Goal: Task Accomplishment & Management: Manage account settings

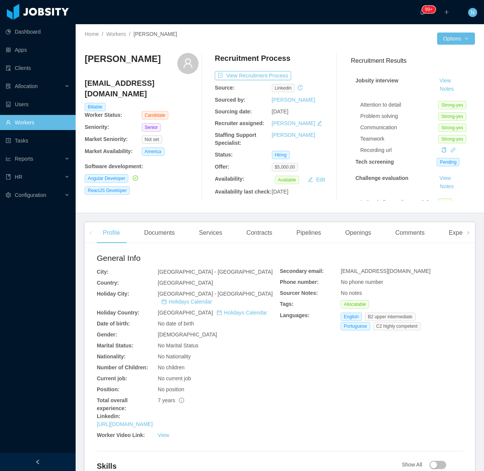
click at [142, 59] on h3 "[PERSON_NAME]" at bounding box center [123, 59] width 76 height 12
copy div "[PERSON_NAME]"
click at [123, 85] on h4 "lucasfragatrentin@gmail.com" at bounding box center [142, 88] width 114 height 21
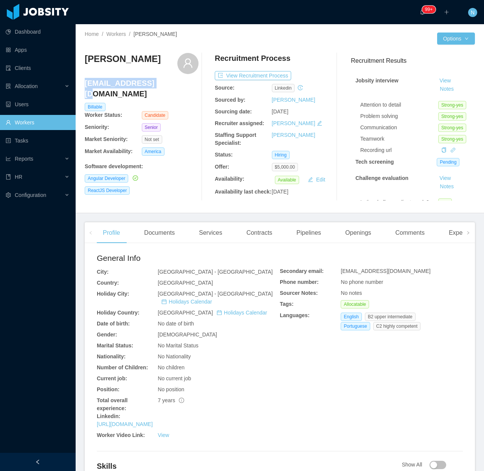
click at [123, 85] on h4 "lucasfragatrentin@gmail.com" at bounding box center [142, 88] width 114 height 21
copy h4 "lucasfragatrentin@gmail.com"
click at [153, 350] on link "https://www.linkedin.com/in/lucastrentindev" at bounding box center [125, 425] width 56 height 6
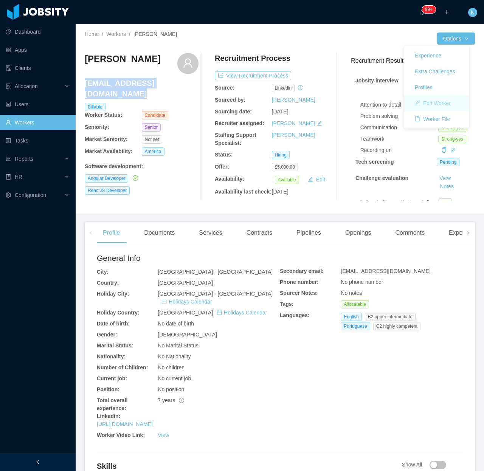
click at [440, 104] on button "Edit Worker" at bounding box center [433, 103] width 48 height 12
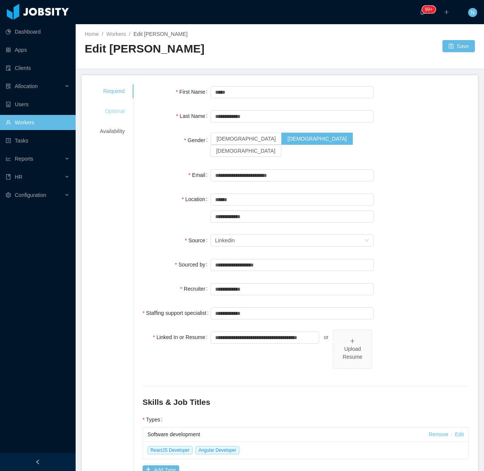
click at [120, 115] on div "Optional" at bounding box center [112, 111] width 43 height 14
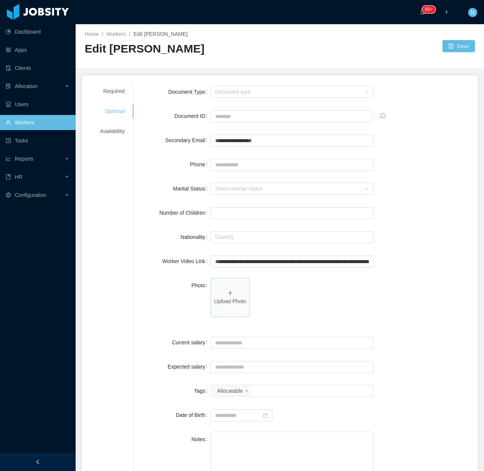
click at [235, 302] on p "Upload Photo" at bounding box center [230, 302] width 33 height 8
click at [235, 298] on p "Upload Photo" at bounding box center [230, 302] width 33 height 8
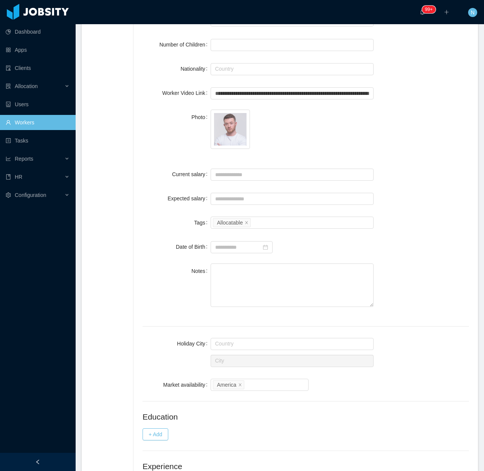
scroll to position [239, 0]
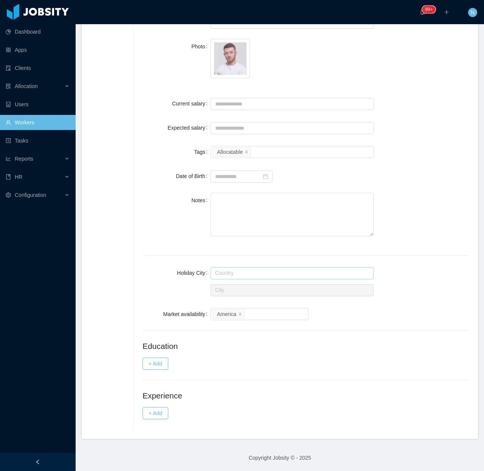
click at [303, 278] on input "text" at bounding box center [292, 274] width 163 height 12
click at [310, 283] on li "[GEOGRAPHIC_DATA]" at bounding box center [288, 288] width 159 height 12
type input "******"
click at [283, 290] on input "text" at bounding box center [292, 291] width 163 height 12
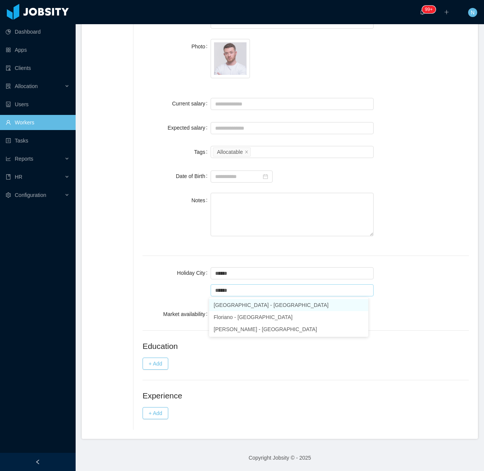
click at [284, 311] on li "Florianópolis - Santa Catarina" at bounding box center [288, 305] width 159 height 12
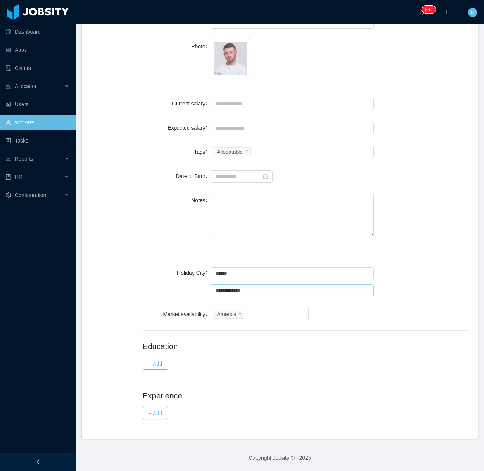
type input "**********"
click at [408, 285] on div "**********" at bounding box center [306, 282] width 327 height 32
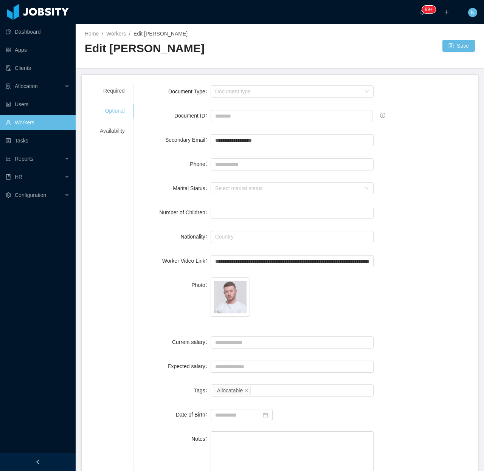
scroll to position [0, 0]
click at [225, 164] on input "Phone" at bounding box center [292, 165] width 163 height 12
click at [236, 162] on input "Phone" at bounding box center [292, 165] width 163 height 12
paste input "**********"
click at [247, 162] on input "**********" at bounding box center [292, 165] width 163 height 12
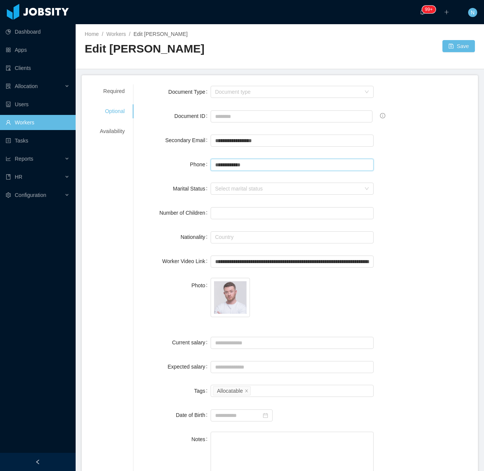
click at [215, 164] on input "**********" at bounding box center [292, 165] width 163 height 12
type input "**********"
click at [454, 48] on button "Save" at bounding box center [459, 46] width 33 height 12
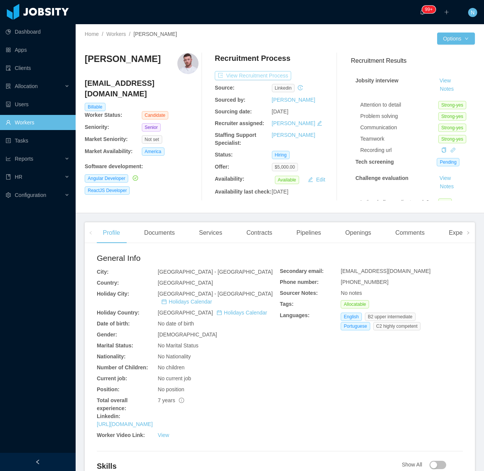
click at [267, 75] on button "View Recruitment Process" at bounding box center [253, 75] width 76 height 9
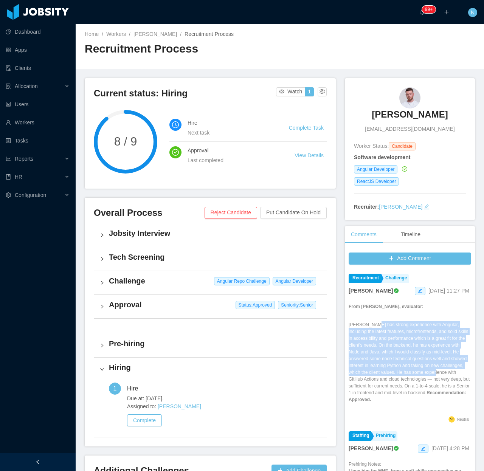
drag, startPoint x: 366, startPoint y: 331, endPoint x: 371, endPoint y: 387, distance: 55.4
click at [371, 350] on p "Lucas has strong experience with Angular, including the latest features, microf…" at bounding box center [410, 363] width 123 height 82
click at [372, 350] on p "Lucas has strong experience with Angular, including the latest features, microf…" at bounding box center [410, 363] width 123 height 82
click at [405, 256] on button "Add Comment" at bounding box center [410, 259] width 123 height 12
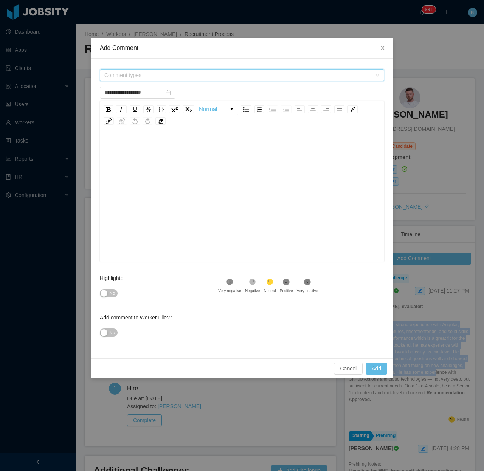
click at [146, 72] on span "Comment types" at bounding box center [237, 76] width 267 height 8
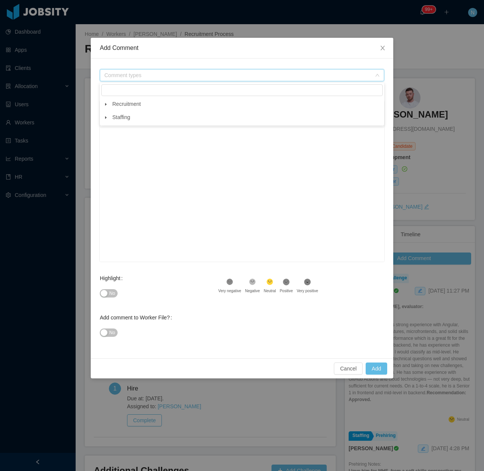
click at [107, 103] on icon "icon: caret-down" at bounding box center [106, 105] width 4 height 4
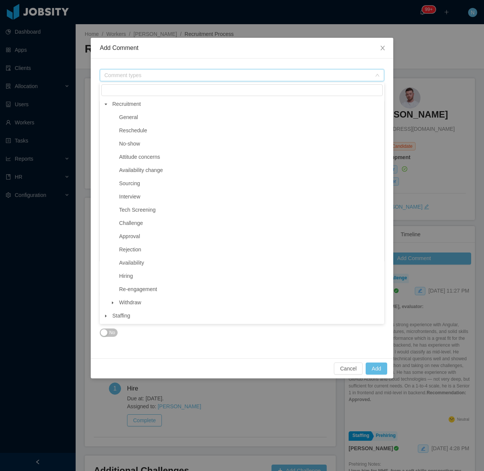
click at [117, 117] on span at bounding box center [112, 117] width 9 height 9
click at [121, 117] on span "General" at bounding box center [128, 117] width 19 height 6
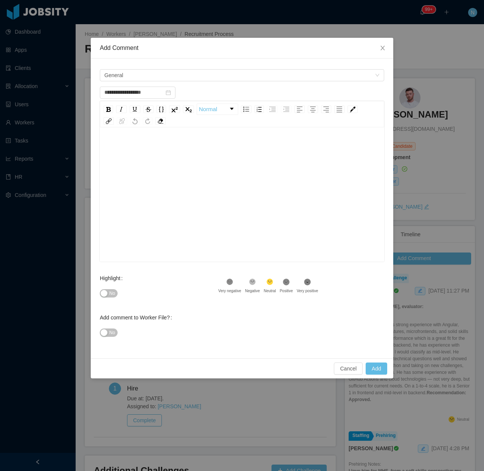
click at [148, 157] on div "rdw-editor" at bounding box center [242, 206] width 273 height 132
click at [108, 296] on button "No" at bounding box center [109, 293] width 18 height 8
click at [110, 333] on span "No" at bounding box center [112, 333] width 6 height 8
type input "**********"
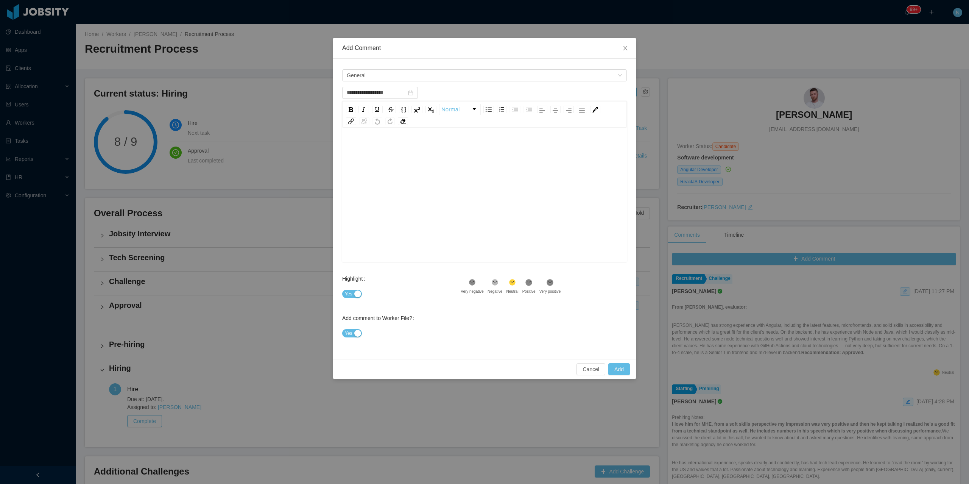
click at [419, 151] on div "rdw-editor" at bounding box center [484, 147] width 273 height 15
click at [378, 148] on span "**********" at bounding box center [386, 147] width 76 height 5
type input "**********"
click at [618, 350] on button "Add" at bounding box center [619, 369] width 22 height 12
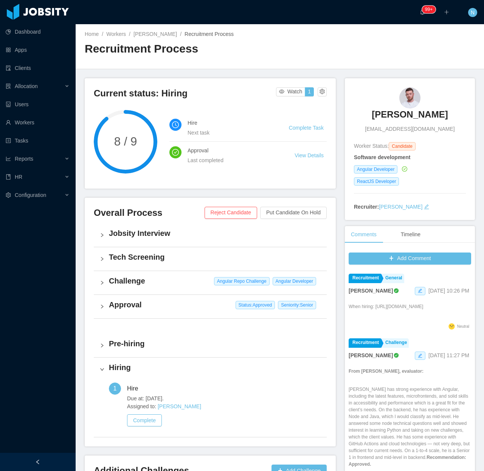
click at [404, 99] on img at bounding box center [410, 97] width 21 height 21
click at [145, 31] on link "Lucas Fraga Trentin" at bounding box center [156, 34] width 44 height 6
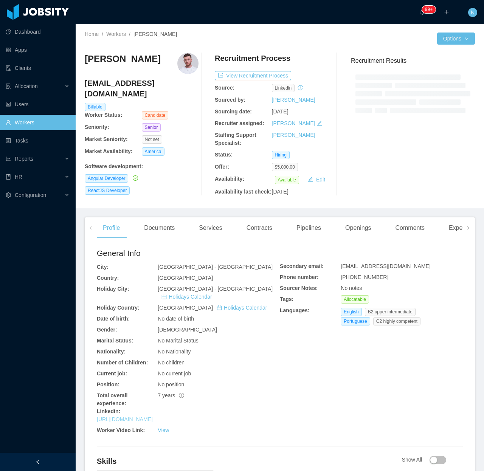
click at [153, 350] on link "https://www.linkedin.com/in/lucastrentindev" at bounding box center [125, 420] width 56 height 6
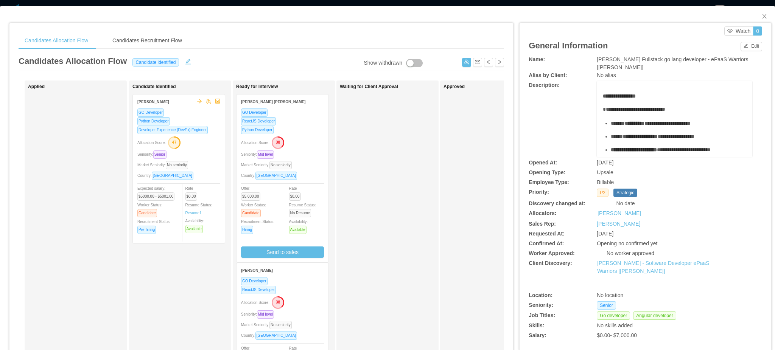
click at [630, 61] on span "McGraw-Hill Fullstack go lang developer - ePaaS Warriors [Mohammed Zayeem]" at bounding box center [672, 63] width 151 height 14
copy span "McGraw-Hill Fullstack go lang developer - ePaaS Warriors [Mohammed Zayeem]"
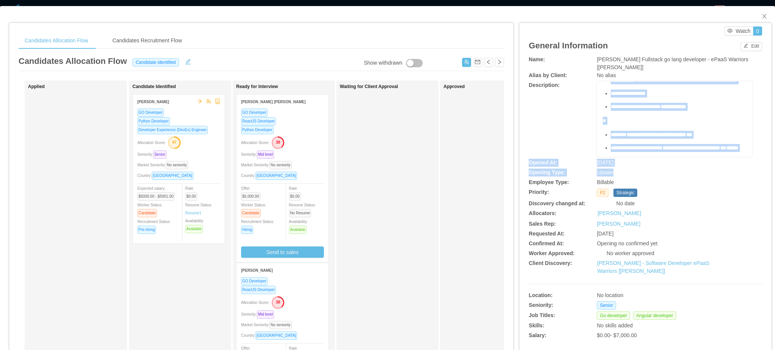
scroll to position [455, 0]
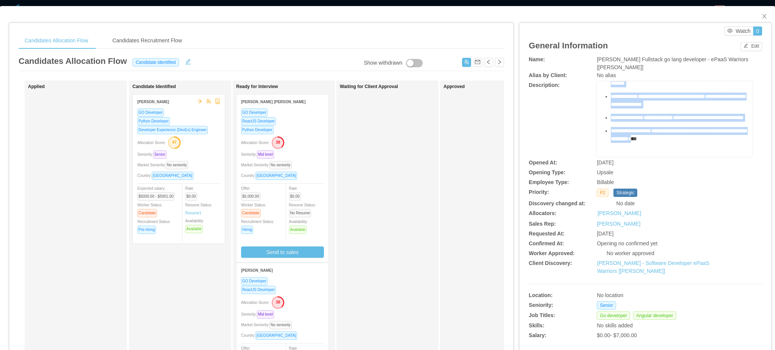
drag, startPoint x: 597, startPoint y: 96, endPoint x: 719, endPoint y: 127, distance: 125.5
copy div "**********"
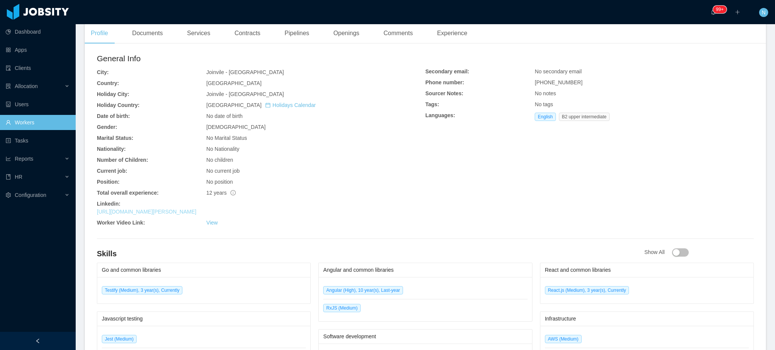
scroll to position [202, 0]
click at [183, 208] on link "[URL][DOMAIN_NAME][PERSON_NAME]" at bounding box center [147, 210] width 100 height 6
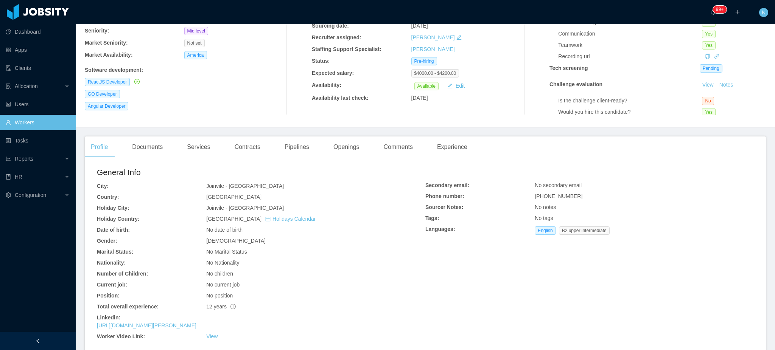
scroll to position [0, 0]
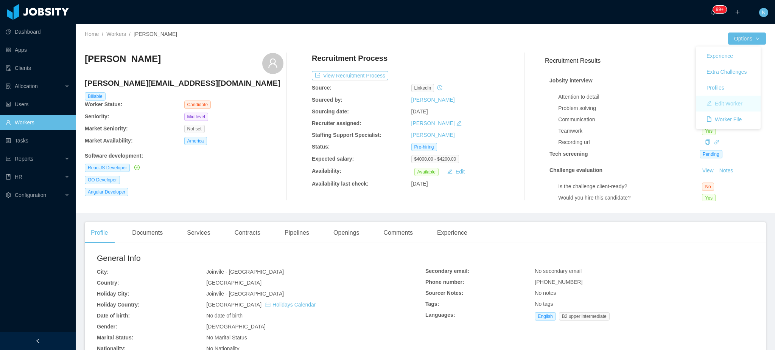
click at [745, 104] on button "Edit Worker" at bounding box center [724, 104] width 48 height 12
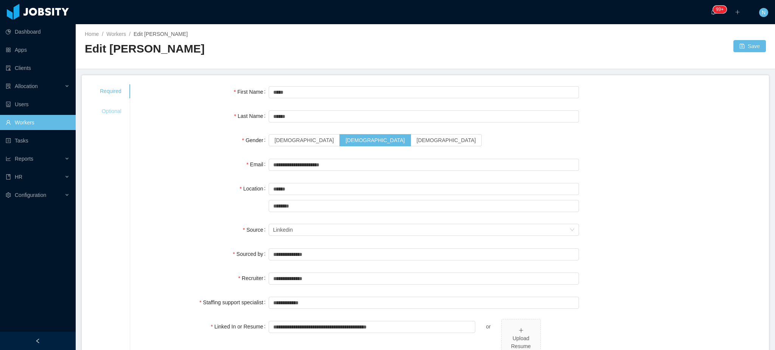
click at [121, 111] on div "Optional" at bounding box center [111, 111] width 40 height 14
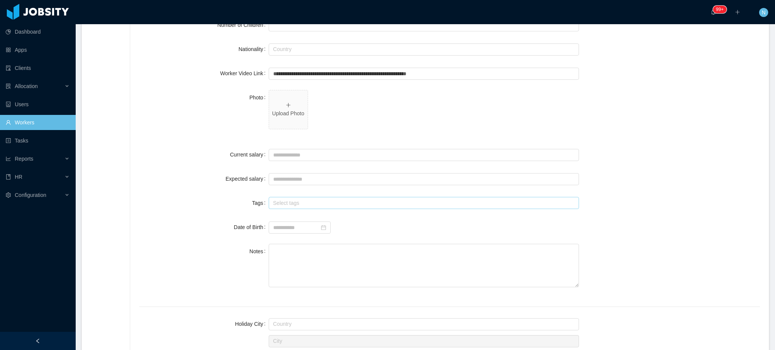
scroll to position [202, 0]
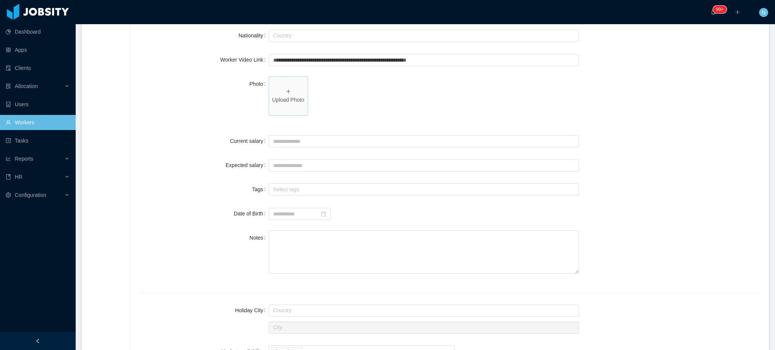
click at [289, 97] on p "Upload Photo" at bounding box center [288, 100] width 33 height 8
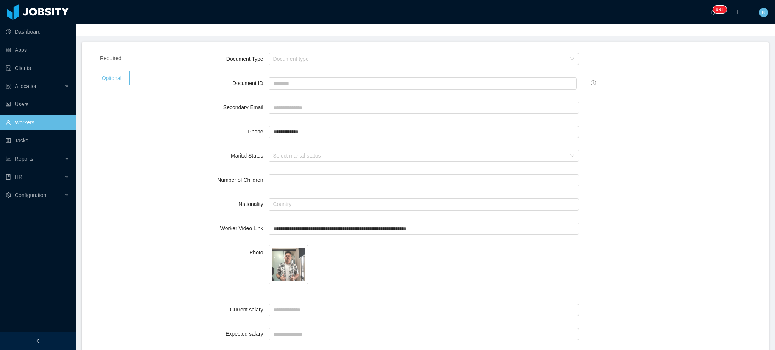
scroll to position [0, 0]
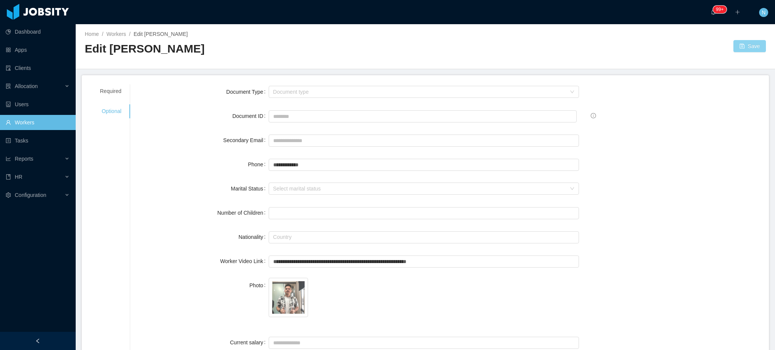
click at [751, 45] on button "Save" at bounding box center [749, 46] width 33 height 12
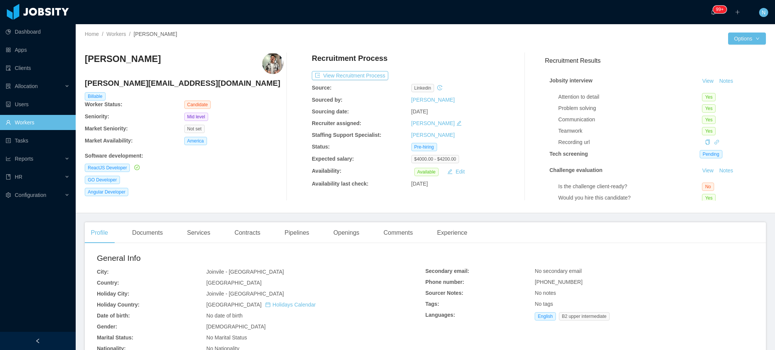
click at [542, 284] on span "+554788231232" at bounding box center [559, 282] width 48 height 6
copy span "+554788231232"
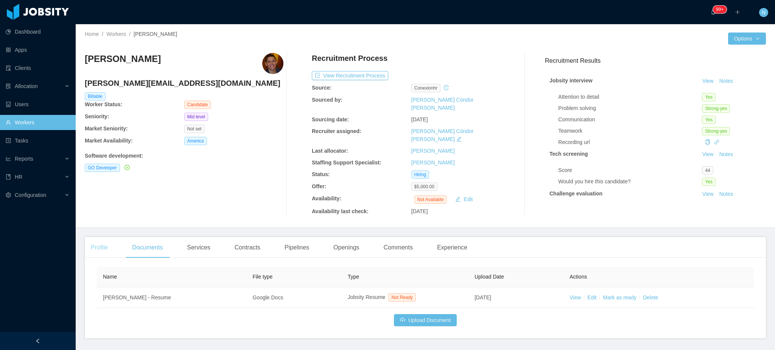
click at [107, 237] on div "Profile" at bounding box center [99, 247] width 29 height 21
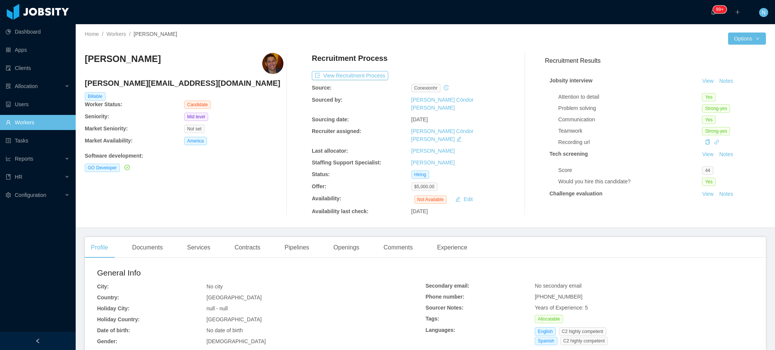
click at [556, 294] on span "+50762790780" at bounding box center [559, 297] width 48 height 6
copy span "+50762790780"
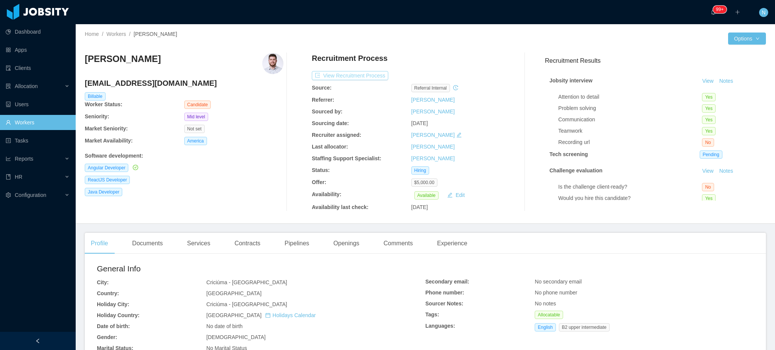
click at [346, 73] on button "View Recruitment Process" at bounding box center [350, 75] width 76 height 9
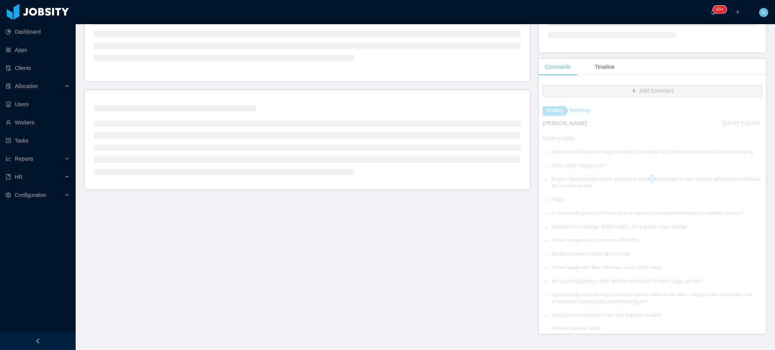
scroll to position [143, 0]
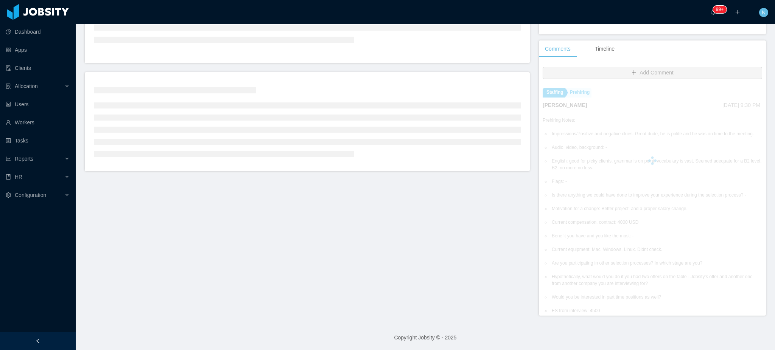
drag, startPoint x: 750, startPoint y: 129, endPoint x: 750, endPoint y: 136, distance: 7.6
click at [750, 136] on div at bounding box center [652, 160] width 219 height 151
drag, startPoint x: 751, startPoint y: 143, endPoint x: 748, endPoint y: 197, distance: 54.5
click at [748, 194] on div at bounding box center [652, 160] width 219 height 151
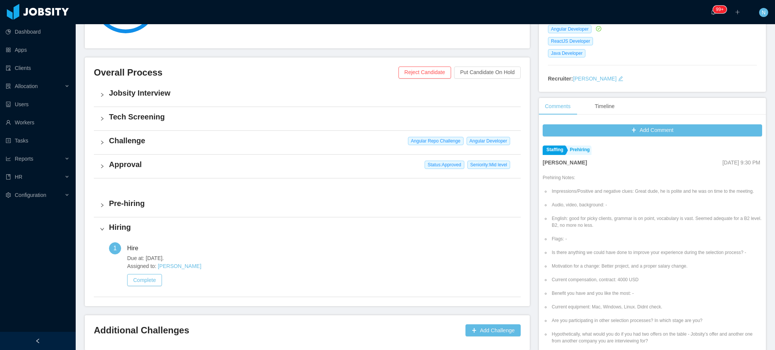
scroll to position [0, 0]
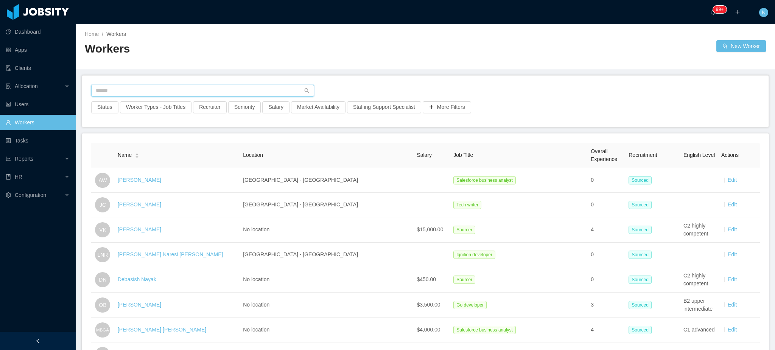
click at [185, 90] on input "text" at bounding box center [202, 91] width 223 height 12
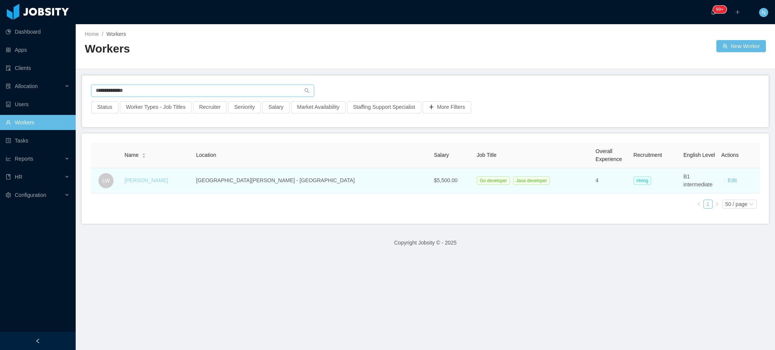
type input "**********"
click at [165, 182] on link "Leonardo Wlach" at bounding box center [146, 180] width 44 height 6
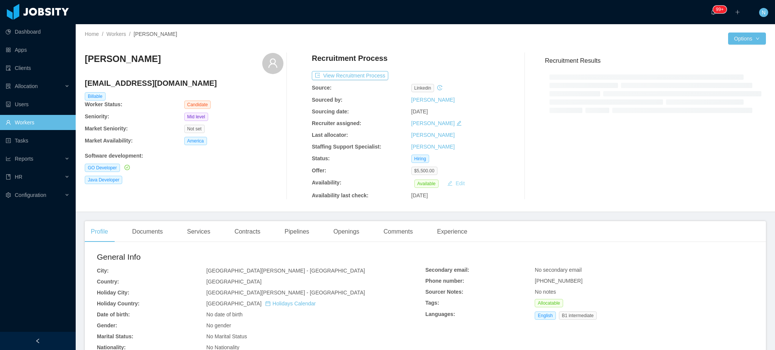
click at [456, 185] on button "Edit" at bounding box center [455, 183] width 23 height 9
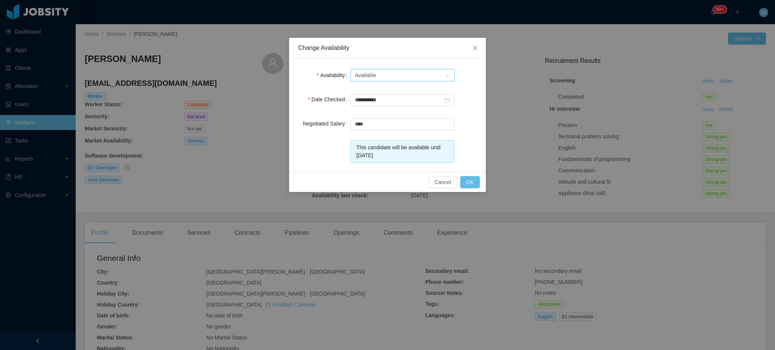
click at [367, 78] on div "Available" at bounding box center [366, 75] width 22 height 11
click at [373, 103] on li "Not Available" at bounding box center [402, 103] width 104 height 12
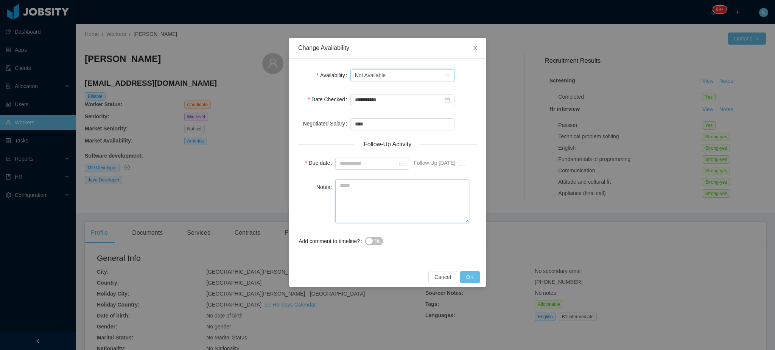
click at [396, 201] on textarea "Notes" at bounding box center [402, 202] width 134 height 44
drag, startPoint x: 366, startPoint y: 208, endPoint x: 370, endPoint y: 207, distance: 4.2
click at [366, 208] on textarea "Notes" at bounding box center [402, 202] width 134 height 44
paste textarea "**********"
type textarea "**********"
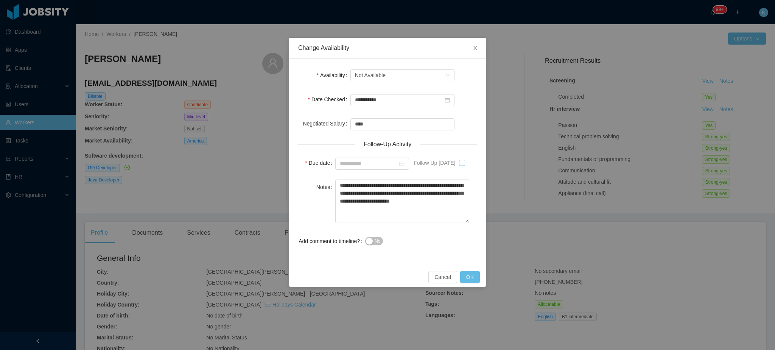
type input "**********"
click at [374, 208] on textarea "**********" at bounding box center [402, 202] width 134 height 44
paste textarea "**********"
type textarea "**********"
click at [371, 241] on button "No" at bounding box center [374, 241] width 18 height 8
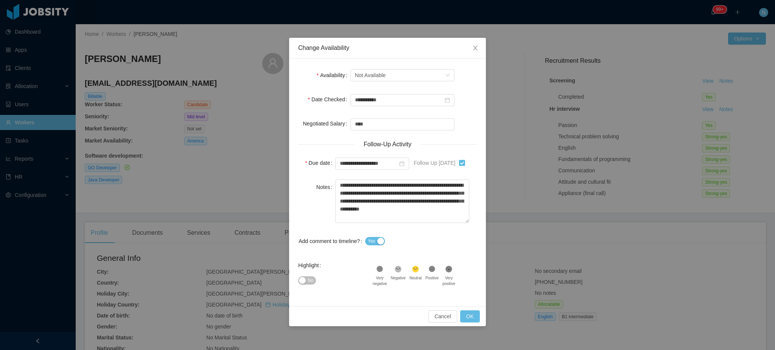
click at [302, 283] on button "No" at bounding box center [307, 281] width 18 height 8
click at [473, 317] on button "OK" at bounding box center [470, 317] width 20 height 12
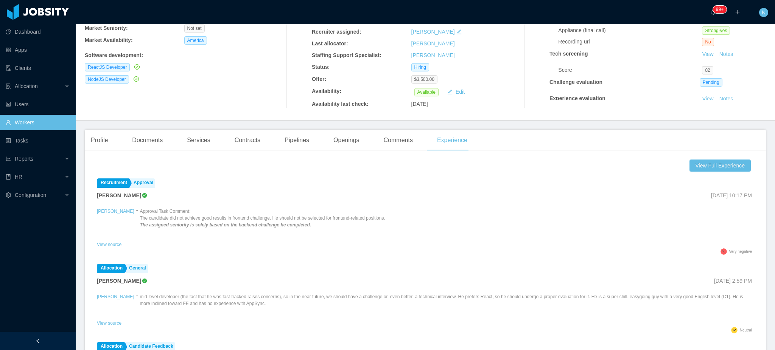
click at [593, 158] on div "View Full Experience Recruitment Approval Matias Marin Apr 10th, 2025 10:17 PM …" at bounding box center [425, 286] width 681 height 258
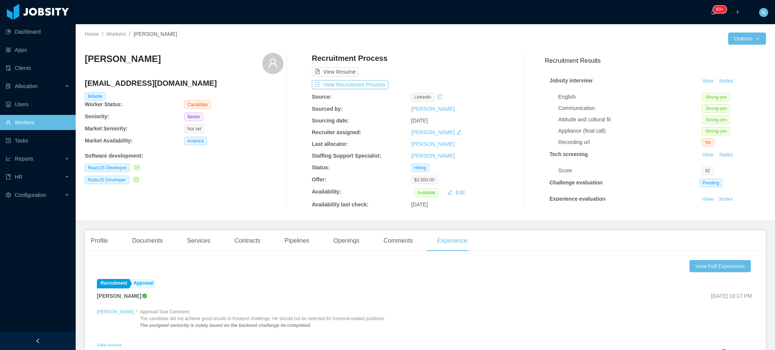
scroll to position [50, 0]
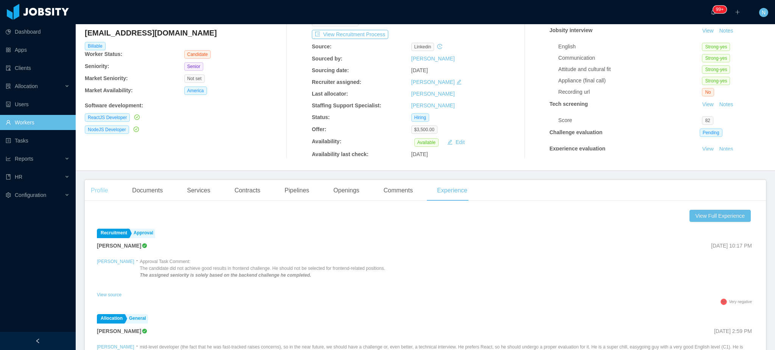
click at [98, 191] on div "Profile" at bounding box center [99, 190] width 29 height 21
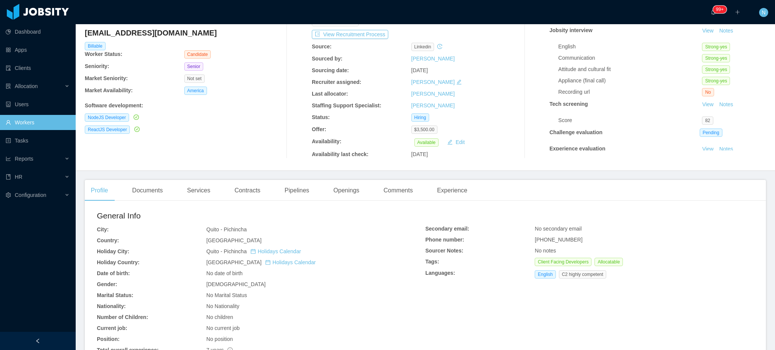
click at [556, 241] on span "+593963042612" at bounding box center [559, 240] width 48 height 6
copy span "+593963042612"
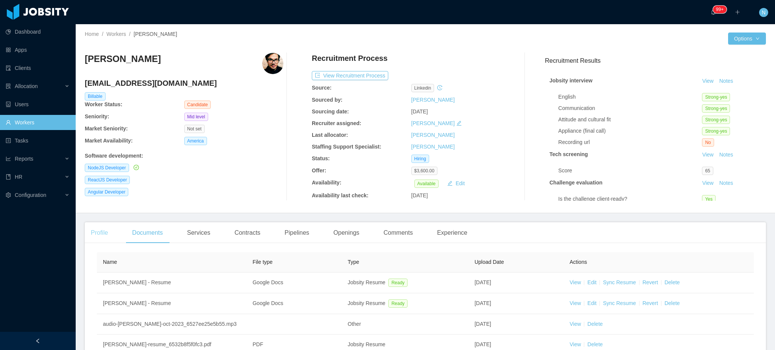
click at [101, 233] on div "Profile" at bounding box center [99, 232] width 29 height 21
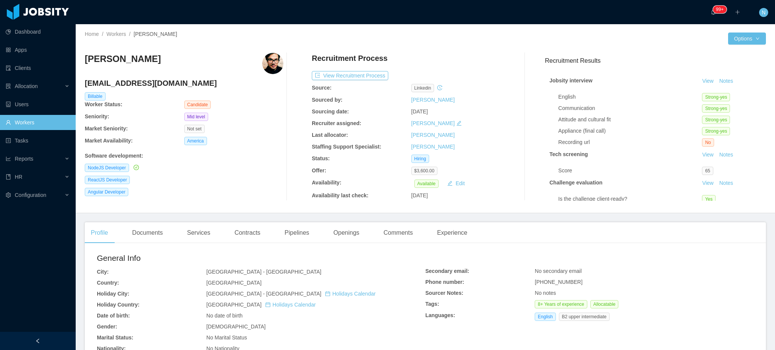
click at [546, 285] on span "[PHONE_NUMBER]" at bounding box center [559, 282] width 48 height 6
click at [546, 284] on span "[PHONE_NUMBER]" at bounding box center [559, 282] width 48 height 6
copy span "[PHONE_NUMBER]"
click at [148, 236] on div "Documents" at bounding box center [147, 232] width 43 height 21
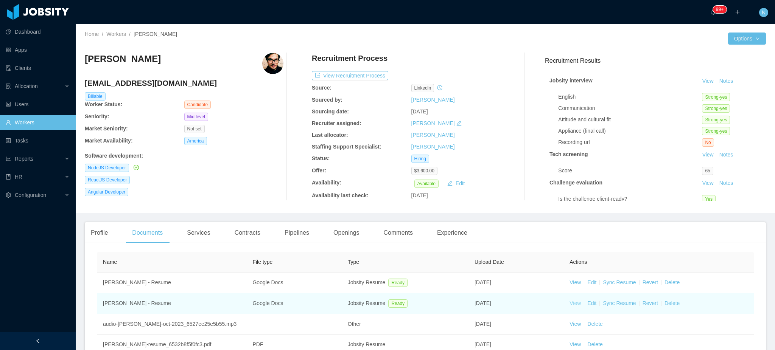
click at [570, 304] on link "View" at bounding box center [574, 303] width 11 height 6
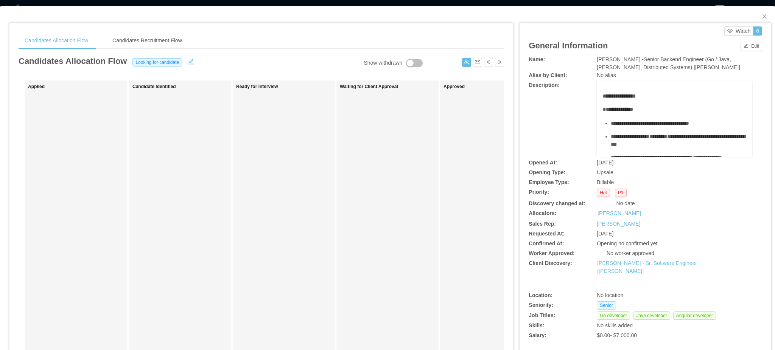
click at [627, 59] on span "[PERSON_NAME] -Senior Backend Engineer (Go / Java, [PERSON_NAME], Distributed S…" at bounding box center [668, 63] width 143 height 14
click at [627, 59] on span "McGraw-Hill -Senior Backend Engineer (Go / Java, Kafka, Distributed Systems) [S…" at bounding box center [668, 63] width 143 height 14
copy span "McGraw-Hill -Senior Backend Engineer (Go / Java, Kafka, Distributed Systems) [S…"
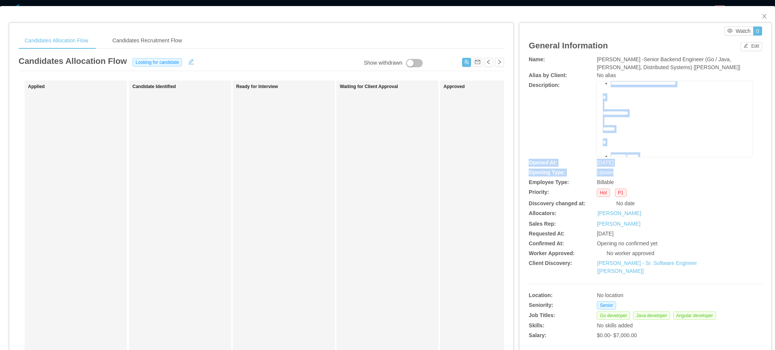
scroll to position [291, 0]
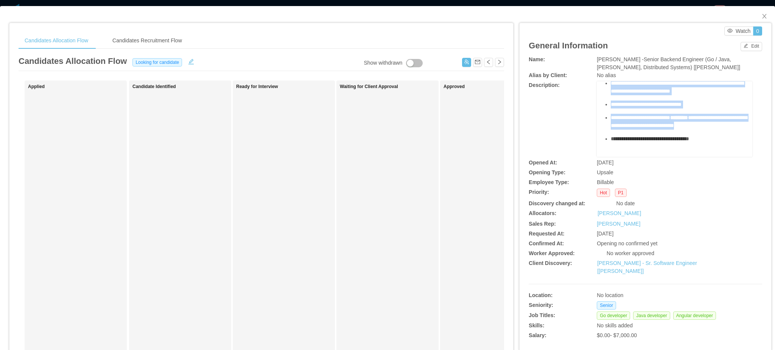
drag, startPoint x: 605, startPoint y: 124, endPoint x: 697, endPoint y: 110, distance: 93.4
click at [697, 110] on div "**********" at bounding box center [675, 3] width 144 height 308
copy div "**********"
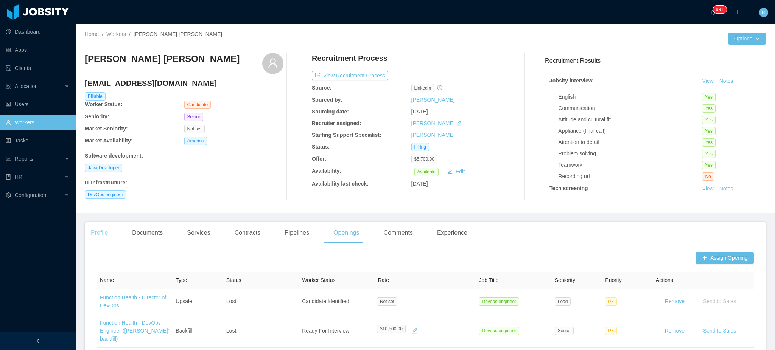
drag, startPoint x: 104, startPoint y: 235, endPoint x: 108, endPoint y: 240, distance: 5.9
click at [104, 235] on div "Profile" at bounding box center [99, 232] width 29 height 21
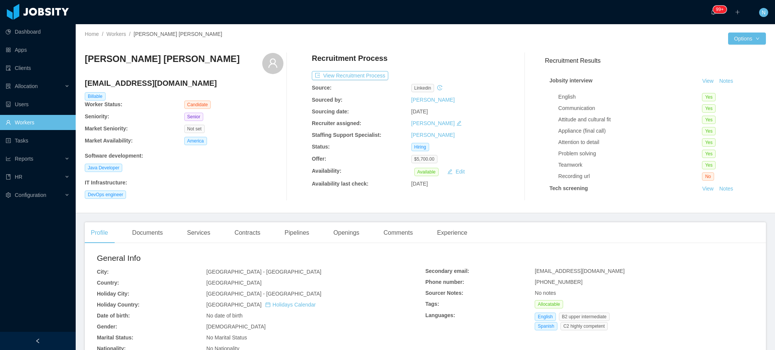
click at [545, 285] on span "[PHONE_NUMBER]" at bounding box center [559, 282] width 48 height 6
click at [546, 285] on span "+573175097105" at bounding box center [559, 282] width 48 height 6
copy span "+573175097105"
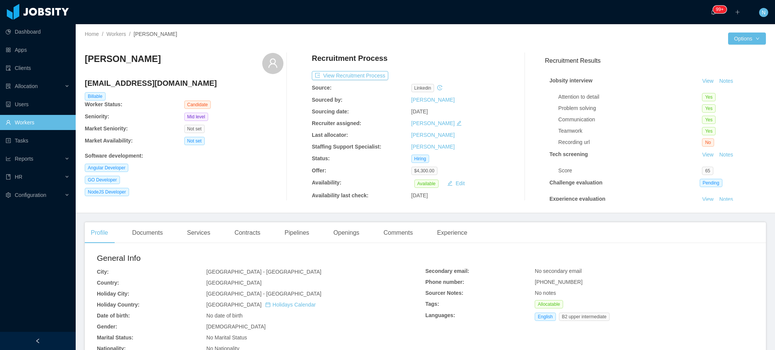
click at [546, 283] on span "[PHONE_NUMBER]" at bounding box center [559, 282] width 48 height 6
copy span "[PHONE_NUMBER]"
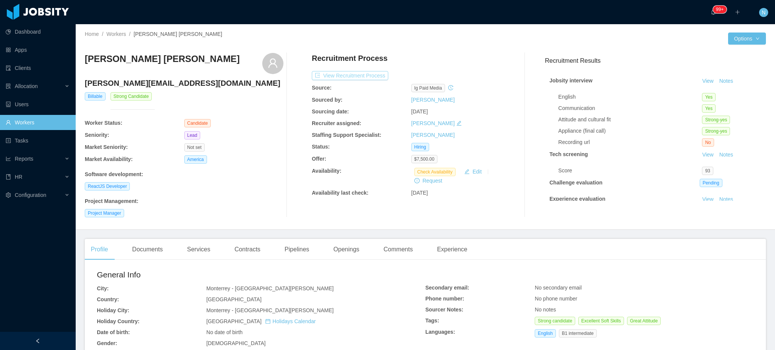
click at [360, 72] on button "View Recruitment Process" at bounding box center [350, 75] width 76 height 9
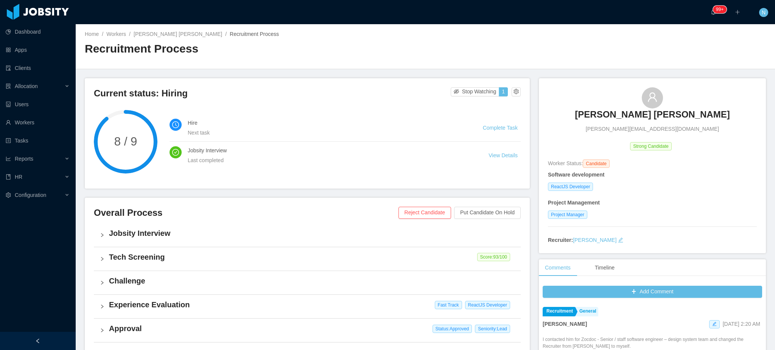
click at [656, 126] on span "[PERSON_NAME][EMAIL_ADDRESS][DOMAIN_NAME]" at bounding box center [652, 129] width 133 height 8
copy span "[PERSON_NAME][EMAIL_ADDRESS][DOMAIN_NAME]"
click at [184, 30] on div "Home / Workers / [PERSON_NAME] [PERSON_NAME] / Recruitment Process /" at bounding box center [255, 34] width 341 height 8
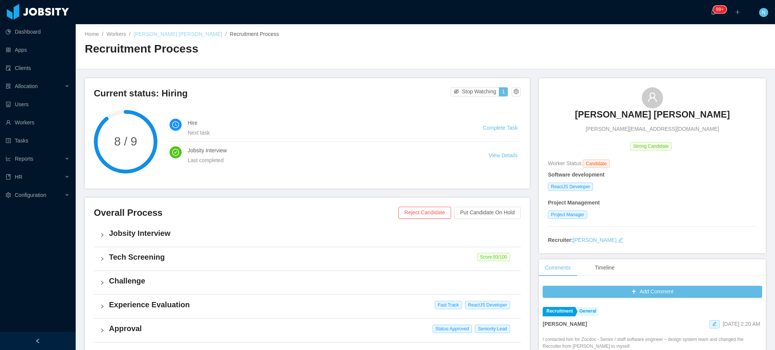
click at [182, 36] on link "[PERSON_NAME] [PERSON_NAME]" at bounding box center [178, 34] width 89 height 6
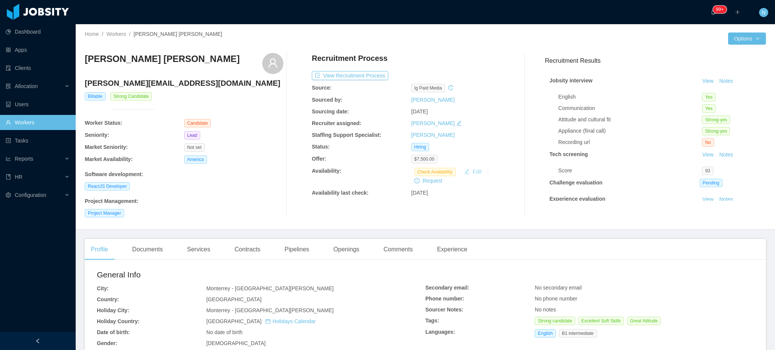
click at [467, 172] on button "Edit" at bounding box center [472, 171] width 23 height 9
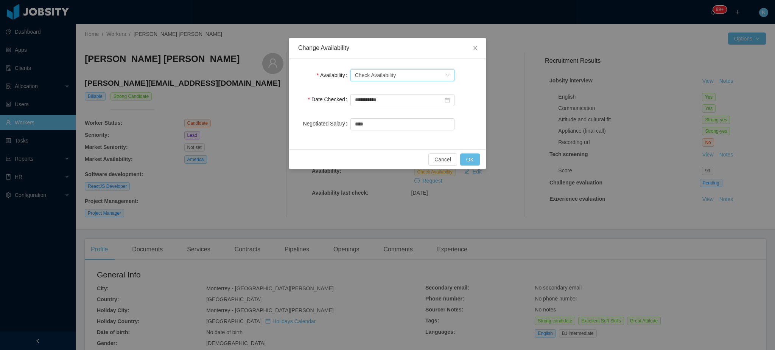
click at [406, 73] on div "Select one Check Availability" at bounding box center [400, 75] width 90 height 11
click at [392, 101] on li "Not Available" at bounding box center [402, 103] width 104 height 12
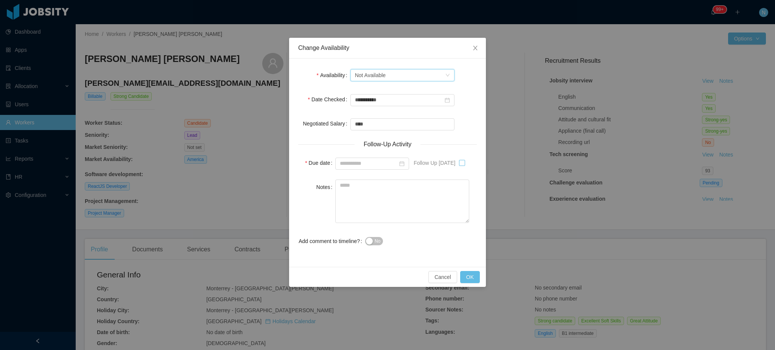
type input "**********"
drag, startPoint x: 414, startPoint y: 192, endPoint x: 412, endPoint y: 198, distance: 5.8
click at [414, 196] on textarea "Notes" at bounding box center [402, 202] width 134 height 44
type textarea "**********"
click at [380, 242] on span "No" at bounding box center [378, 242] width 6 height 8
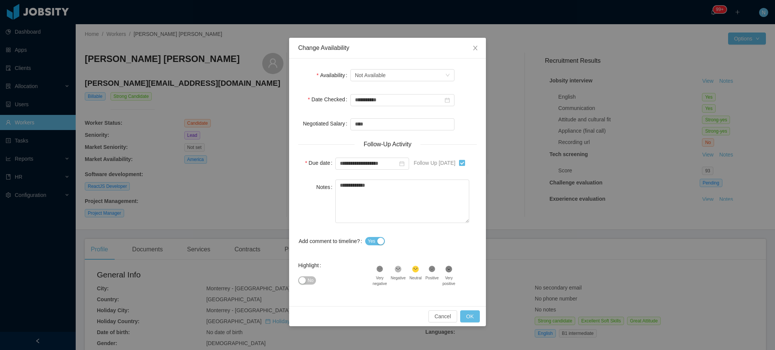
click at [305, 284] on button "No" at bounding box center [307, 281] width 18 height 8
click at [480, 320] on div "Cancel OK" at bounding box center [387, 316] width 197 height 20
click at [467, 317] on button "OK" at bounding box center [470, 317] width 20 height 12
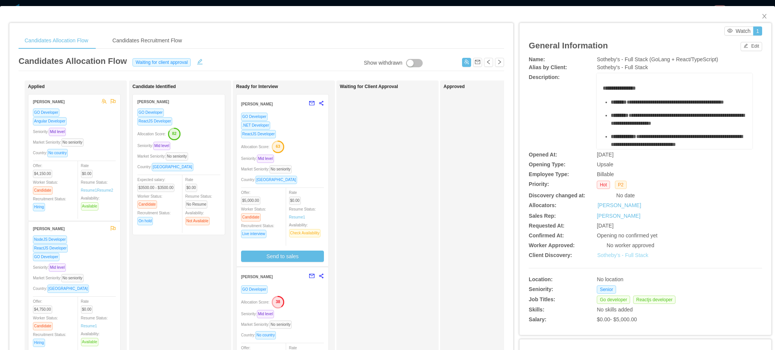
click at [628, 255] on link "Sotheby's - Full Stack" at bounding box center [622, 255] width 51 height 6
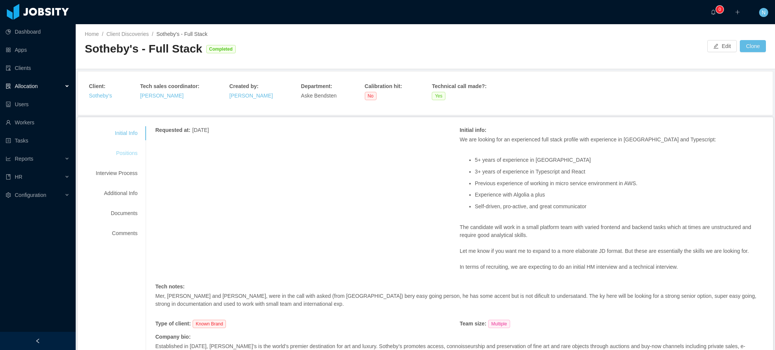
click at [131, 156] on div "Positions" at bounding box center [117, 153] width 60 height 14
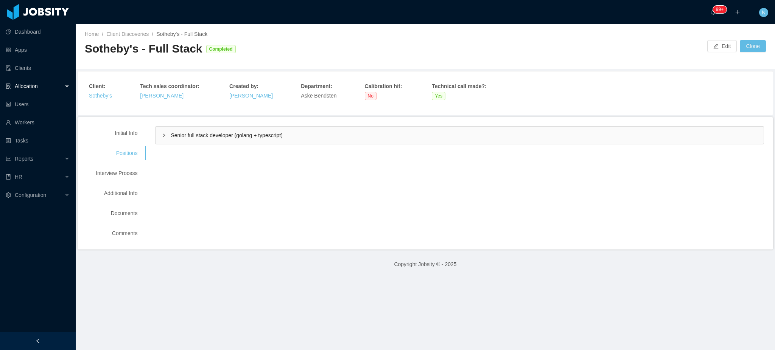
click at [220, 136] on span "Senior full stack developer (golang + typescript)" at bounding box center [227, 135] width 112 height 6
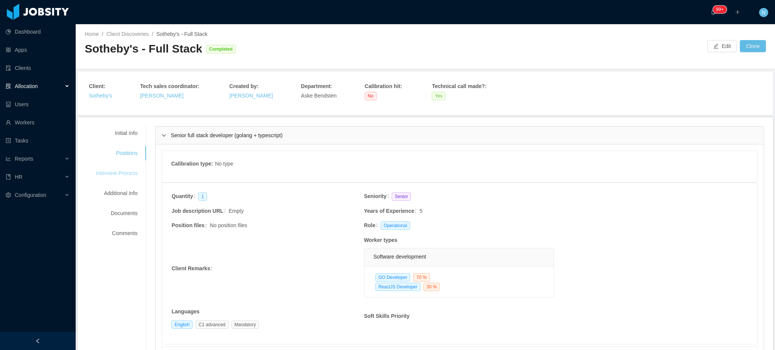
click at [134, 170] on div "Interview Process" at bounding box center [117, 173] width 60 height 14
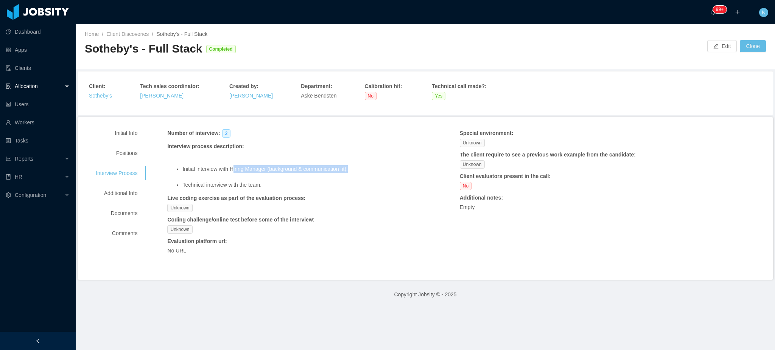
drag, startPoint x: 238, startPoint y: 170, endPoint x: 383, endPoint y: 171, distance: 145.7
click at [383, 171] on li "Initial interview with Hiring Manager (background & communication fit)." at bounding box center [296, 173] width 229 height 16
